Goal: Use online tool/utility: Utilize a website feature to perform a specific function

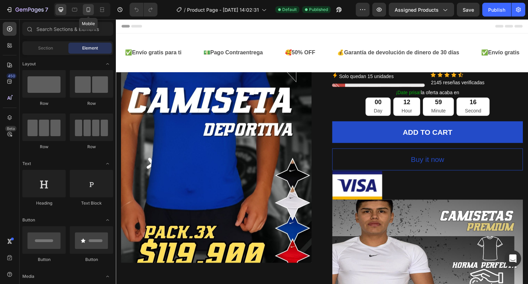
click at [84, 10] on div at bounding box center [88, 9] width 11 height 11
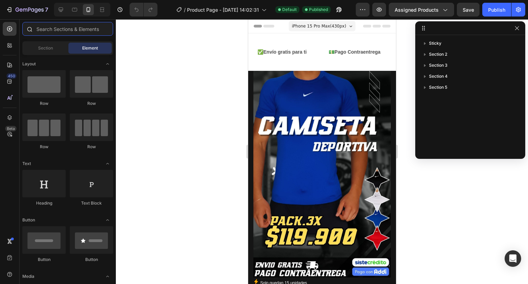
click at [55, 29] on input "text" at bounding box center [67, 29] width 91 height 14
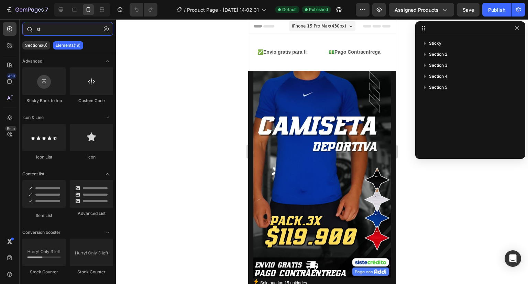
type input "sti"
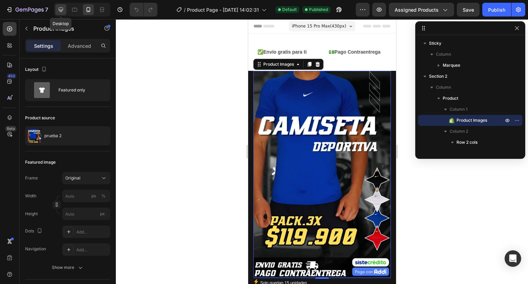
click at [59, 10] on icon at bounding box center [61, 10] width 4 height 4
type input "100"
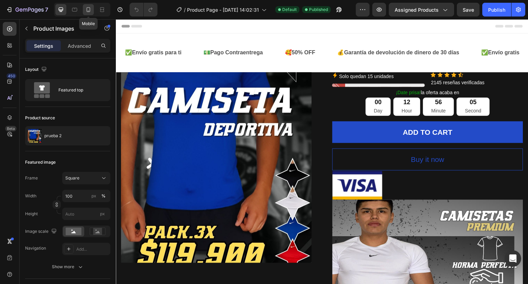
click at [88, 11] on icon at bounding box center [89, 9] width 4 height 5
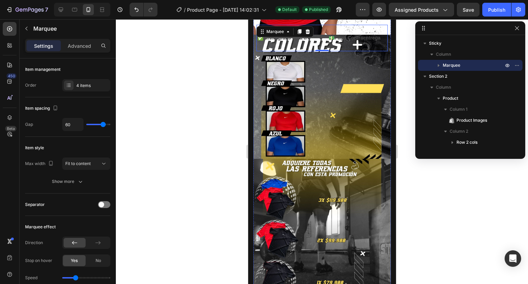
scroll to position [647, 0]
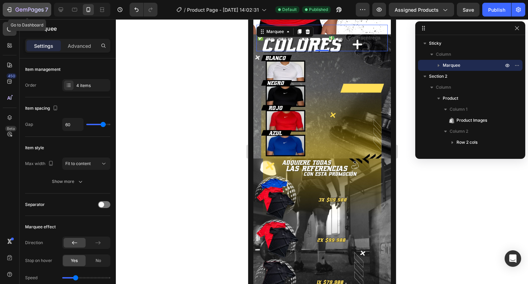
click at [7, 7] on icon "button" at bounding box center [9, 9] width 7 height 7
